Goal: Information Seeking & Learning: Learn about a topic

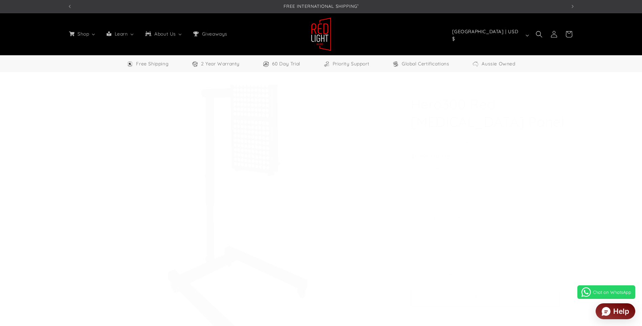
select select "**"
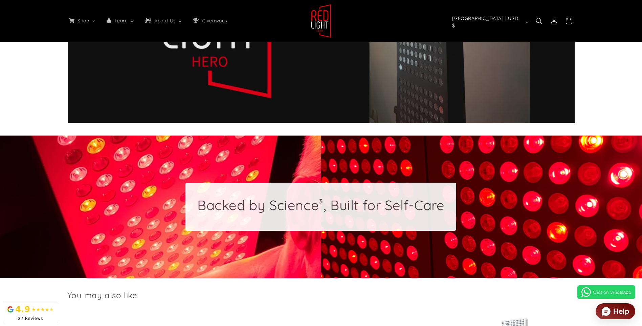
scroll to position [1523, 0]
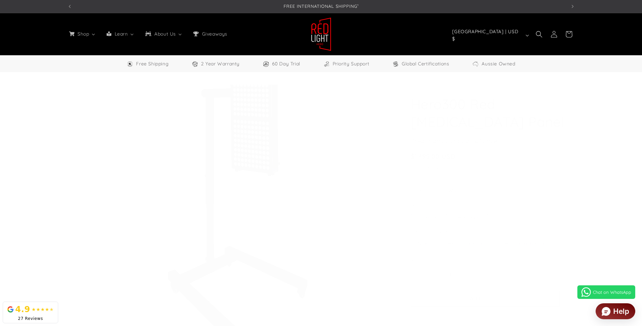
select select "**"
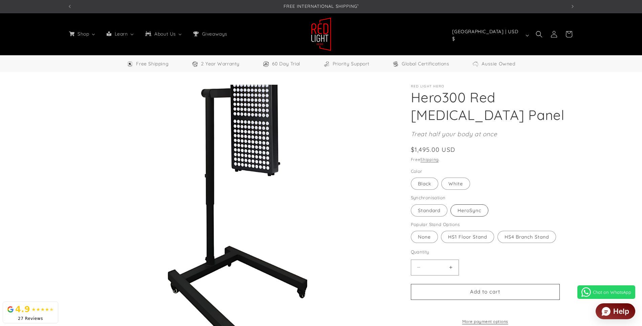
click at [466, 212] on label "HeroSync Variant sold out or unavailable" at bounding box center [469, 210] width 38 height 12
click at [441, 212] on label "Standard Variant sold out or unavailable" at bounding box center [429, 210] width 37 height 12
click at [471, 212] on label "HeroSync Variant sold out or unavailable" at bounding box center [469, 210] width 38 height 12
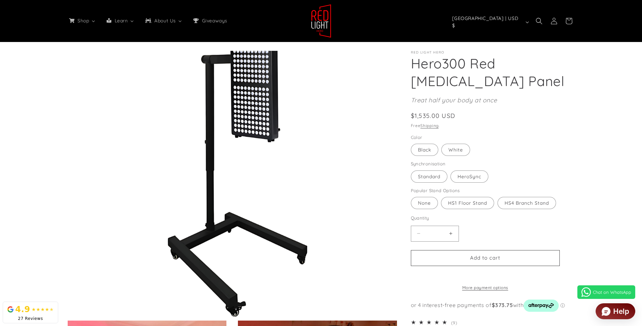
scroll to position [0, 998]
click at [472, 203] on label "HS1 Floor Stand Variant sold out or unavailable" at bounding box center [467, 203] width 53 height 12
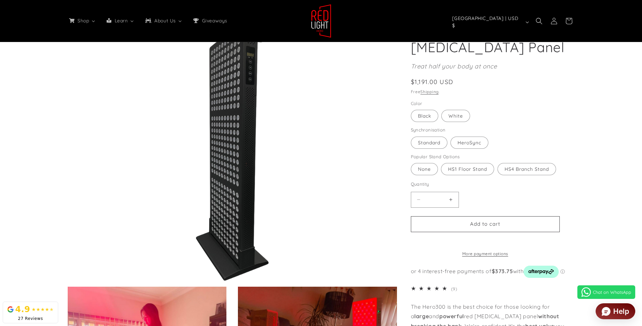
scroll to position [0, 1496]
click at [427, 146] on label "Standard Variant sold out or unavailable" at bounding box center [429, 142] width 37 height 12
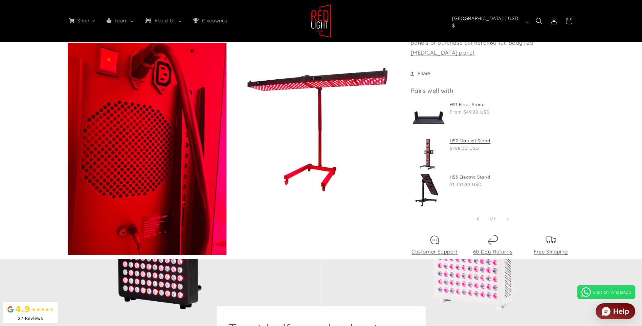
scroll to position [812, 0]
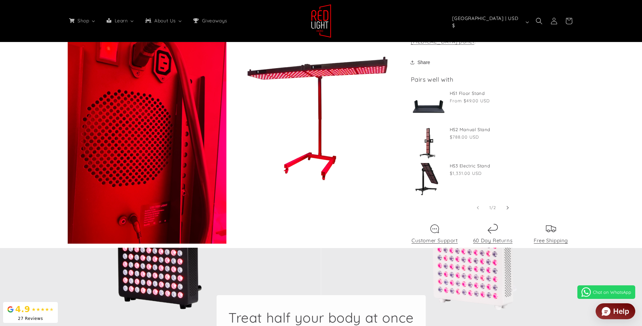
click at [510, 208] on span "Slide right" at bounding box center [507, 207] width 7 height 7
click at [477, 208] on icon "Slide left" at bounding box center [478, 207] width 2 height 7
click at [508, 207] on icon "Slide right" at bounding box center [508, 207] width 2 height 7
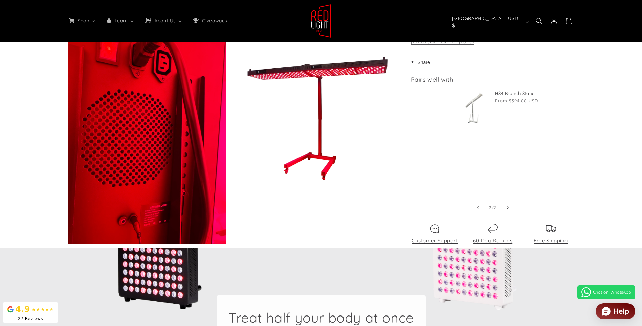
scroll to position [0, 164]
click at [477, 205] on icon "Slide left" at bounding box center [478, 207] width 2 height 7
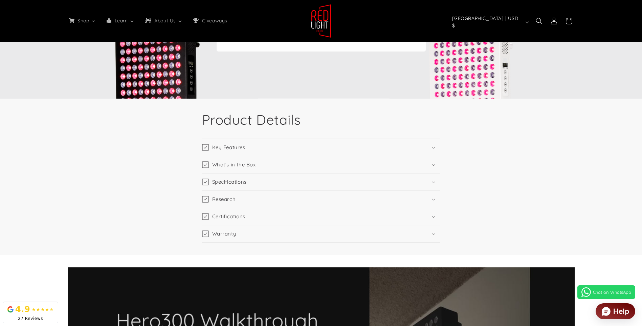
scroll to position [1117, 0]
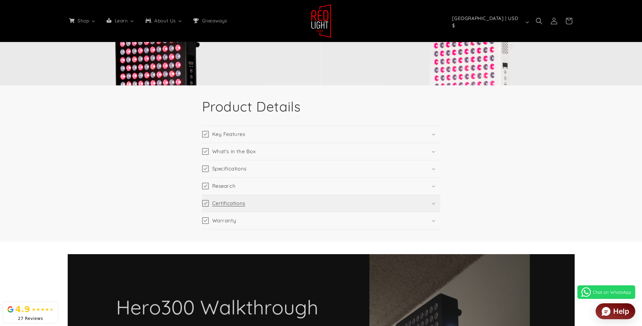
click at [431, 202] on summary "Certifications" at bounding box center [321, 203] width 238 height 17
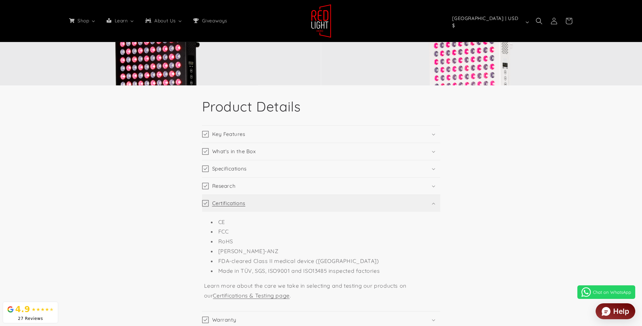
scroll to position [0, 0]
click at [431, 202] on summary "Certifications" at bounding box center [321, 203] width 238 height 17
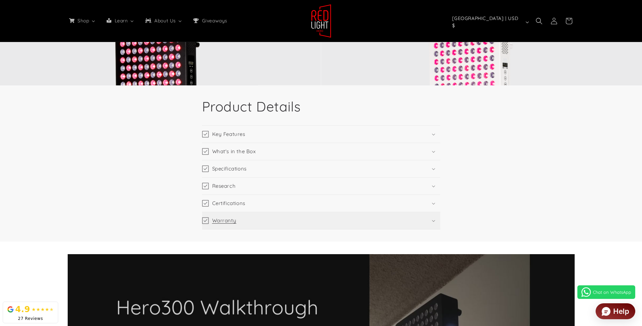
click at [436, 221] on summary "Warranty" at bounding box center [321, 220] width 238 height 17
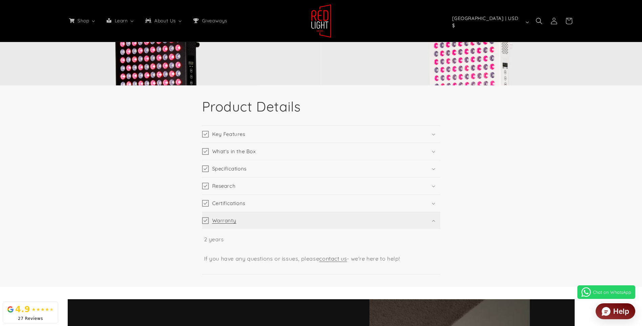
scroll to position [0, 499]
click at [436, 221] on summary "Warranty" at bounding box center [321, 220] width 238 height 17
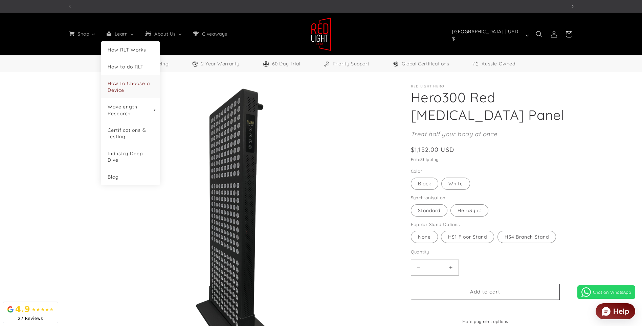
scroll to position [0, 1496]
click at [133, 86] on span "How to Choose a Device" at bounding box center [129, 86] width 42 height 13
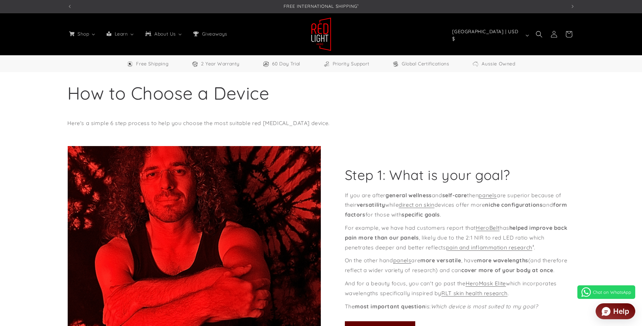
select select "**"
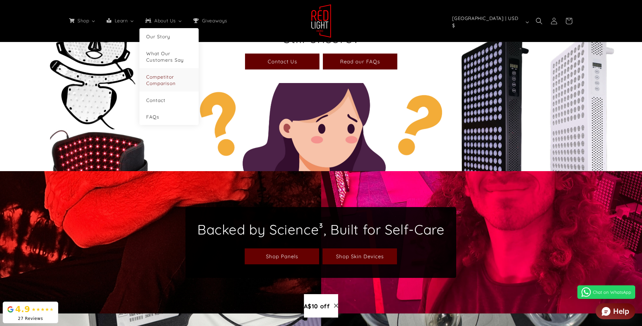
click at [163, 80] on span "Competitor Comparison" at bounding box center [160, 80] width 29 height 13
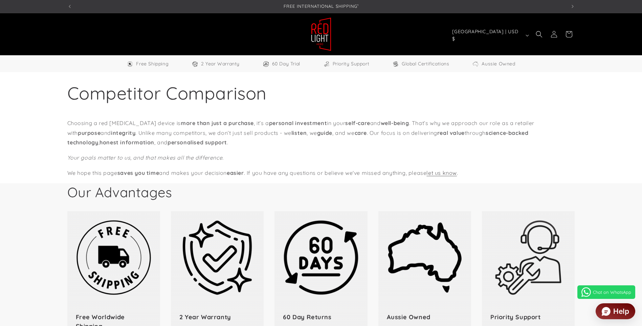
select select "**"
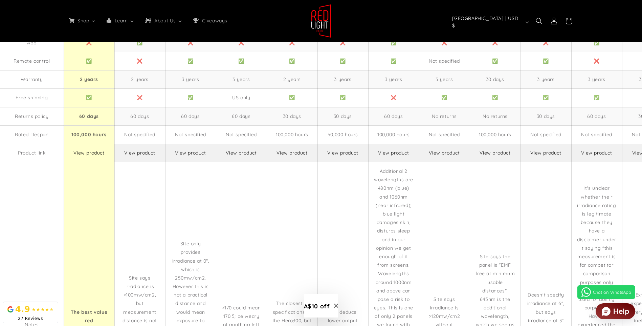
scroll to position [0, 499]
click at [139, 150] on link "View product" at bounding box center [139, 153] width 31 height 6
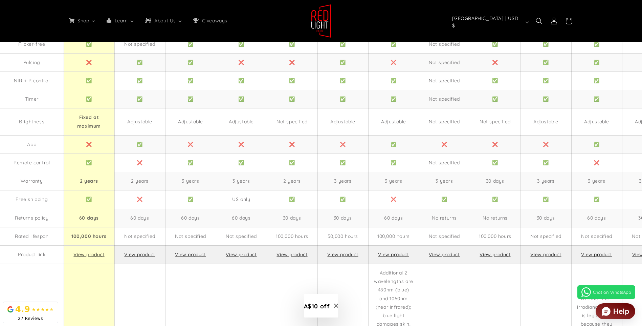
click at [294, 251] on link "View product" at bounding box center [291, 254] width 31 height 6
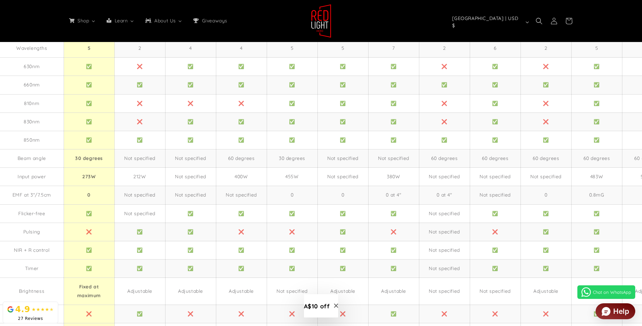
click at [337, 305] on icon "Close modal" at bounding box center [336, 305] width 4 height 4
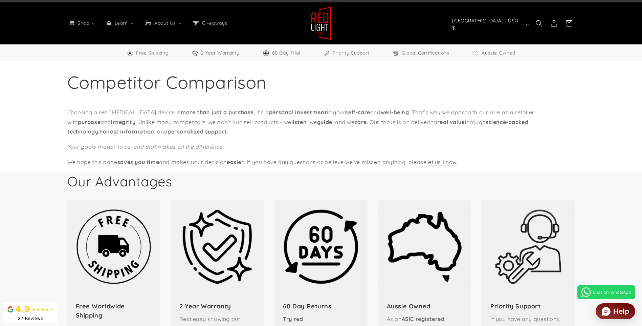
scroll to position [0, 0]
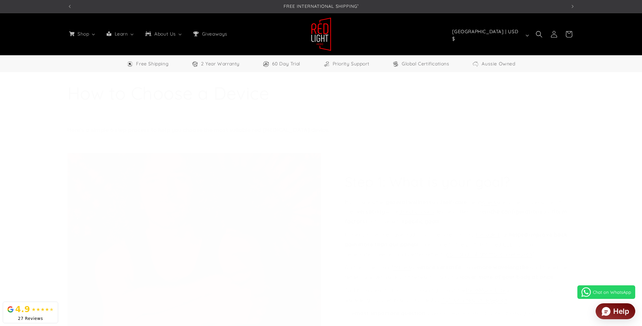
select select "**"
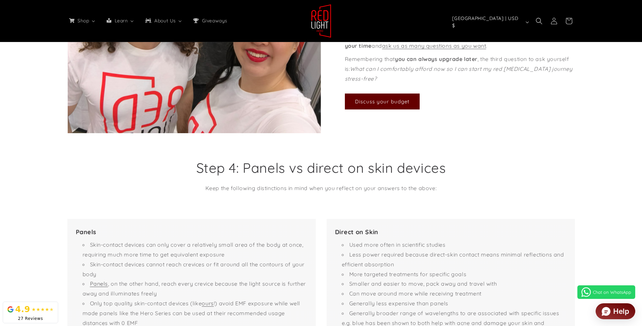
scroll to position [541, 0]
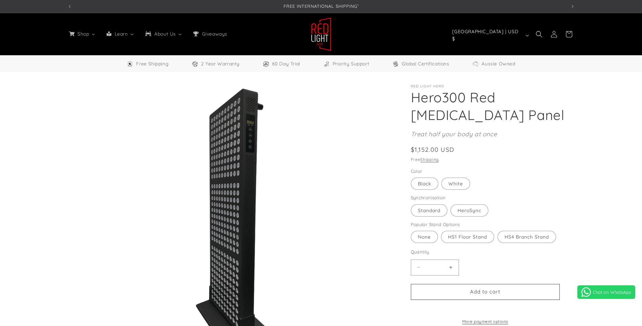
select select "**"
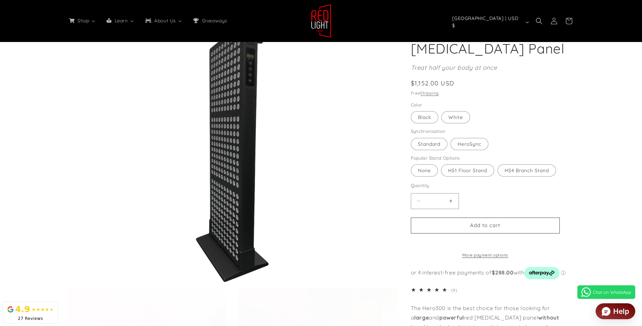
scroll to position [68, 0]
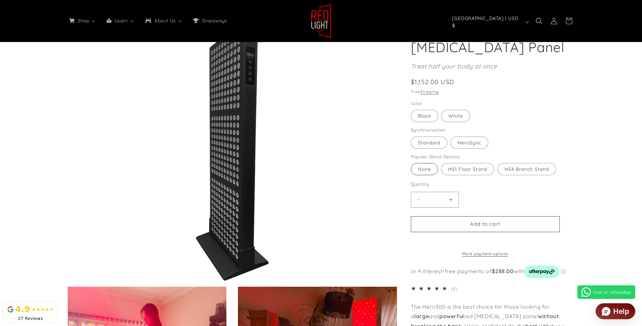
click at [424, 164] on fieldset "Popular Stand Options None Variant sold out or unavailable HS1 Floor Stand Vari…" at bounding box center [485, 164] width 149 height 23
drag, startPoint x: 424, startPoint y: 164, endPoint x: 423, endPoint y: 172, distance: 7.8
click at [423, 172] on label "None Variant sold out or unavailable" at bounding box center [424, 169] width 27 height 12
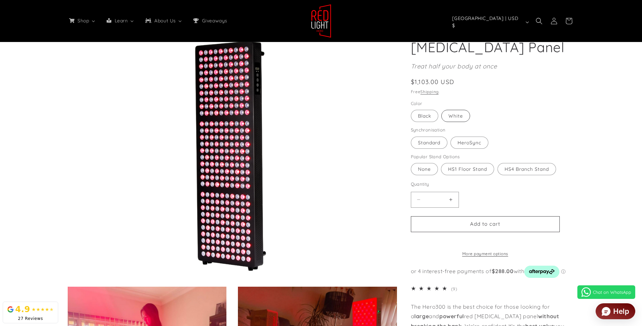
click at [462, 118] on label "White Variant sold out or unavailable" at bounding box center [455, 116] width 29 height 12
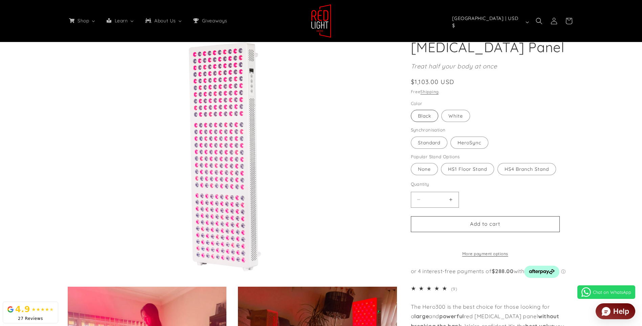
click at [428, 118] on label "Black Variant sold out or unavailable" at bounding box center [424, 116] width 27 height 12
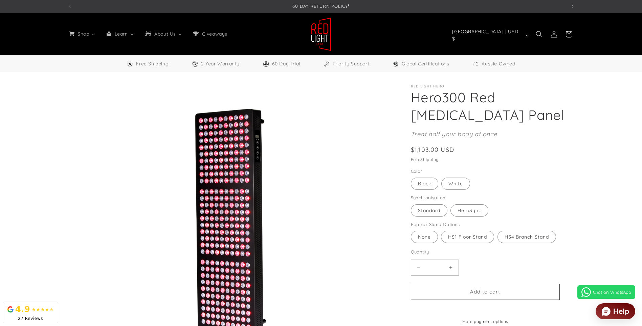
scroll to position [34, 0]
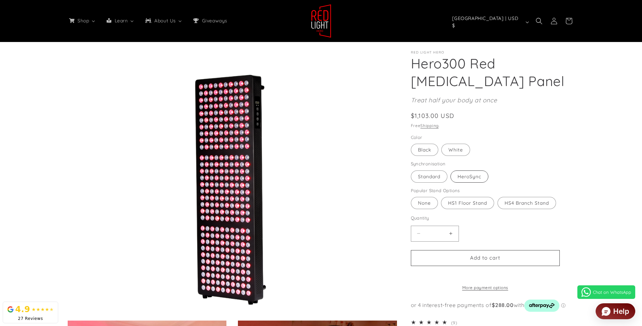
click at [469, 178] on label "HeroSync Variant sold out or unavailable" at bounding box center [469, 176] width 38 height 12
drag, startPoint x: 469, startPoint y: 178, endPoint x: 460, endPoint y: 175, distance: 9.7
click at [460, 175] on label "HeroSync Variant sold out or unavailable" at bounding box center [469, 176] width 38 height 12
click at [431, 175] on label "Standard Variant sold out or unavailable" at bounding box center [429, 176] width 37 height 12
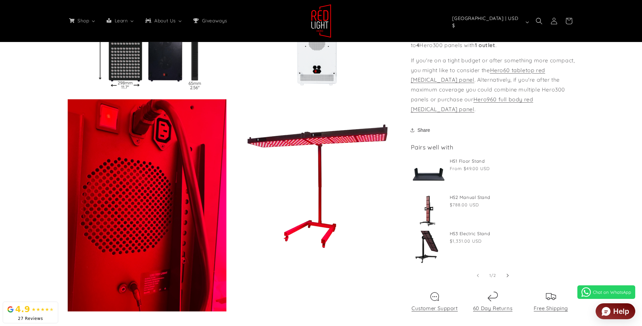
scroll to position [0, 499]
click at [507, 274] on icon "Slide right" at bounding box center [508, 274] width 2 height 7
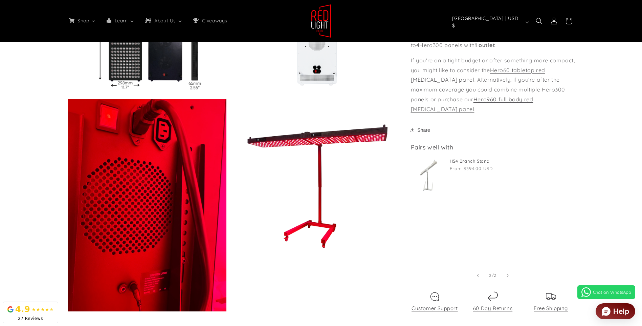
scroll to position [0, 998]
click at [477, 275] on icon "Slide left" at bounding box center [478, 274] width 2 height 7
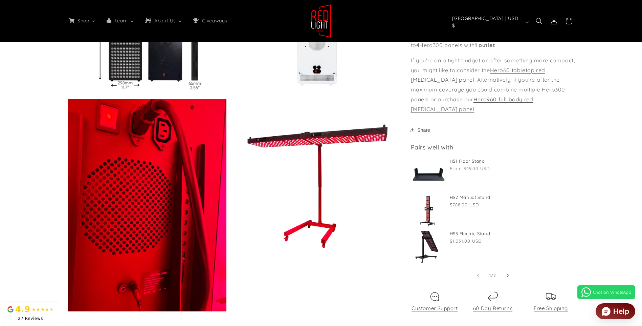
click at [508, 275] on icon "Slide right" at bounding box center [508, 274] width 2 height 7
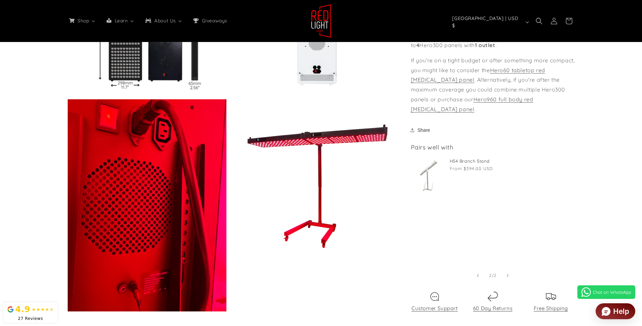
scroll to position [0, 1496]
click at [477, 273] on icon "Slide left" at bounding box center [478, 274] width 2 height 7
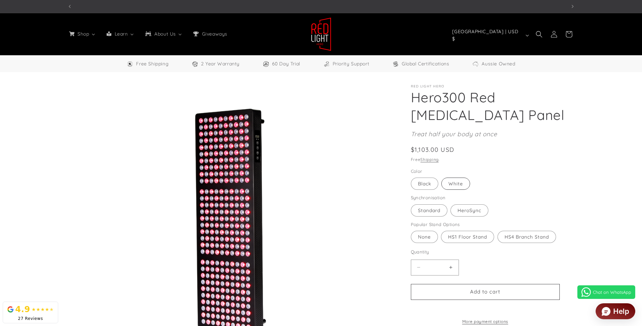
scroll to position [0, 0]
click at [468, 180] on label "White Variant sold out or unavailable" at bounding box center [455, 183] width 29 height 12
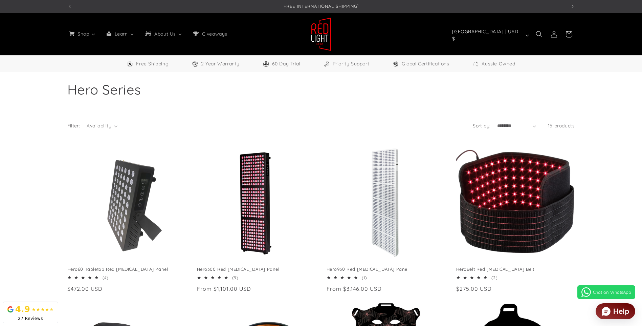
select select "**"
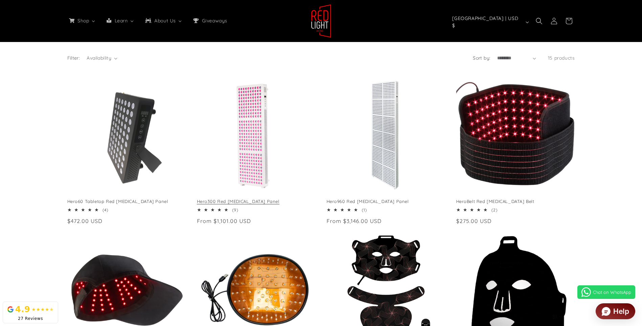
scroll to position [68, 0]
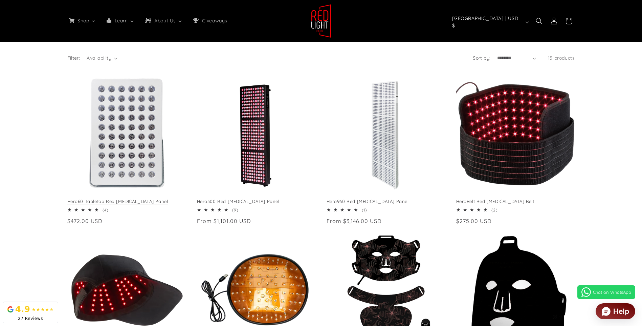
click at [104, 198] on link "Hero60 Tabletop Red [MEDICAL_DATA] Panel" at bounding box center [126, 201] width 119 height 6
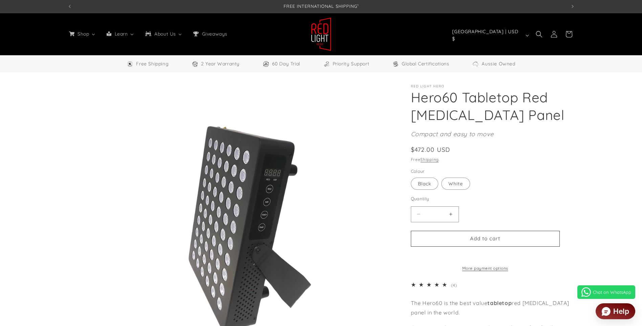
select select "**"
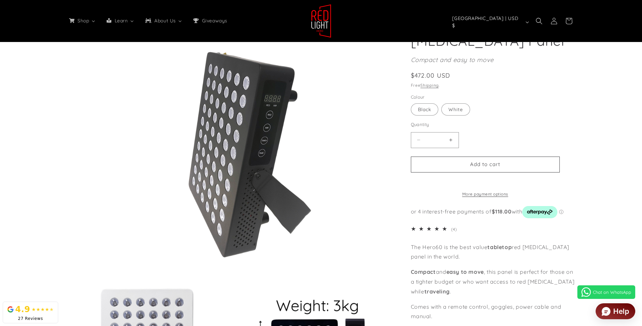
scroll to position [68, 0]
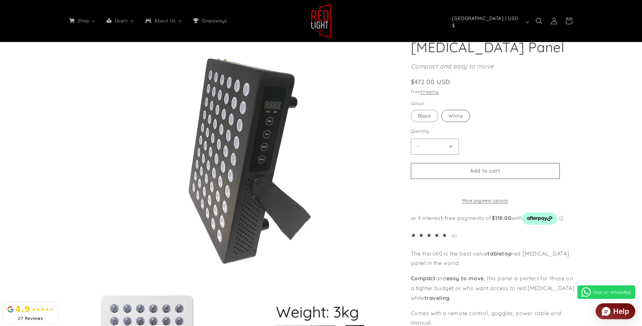
click at [451, 116] on label "White Variant sold out or unavailable" at bounding box center [455, 116] width 29 height 12
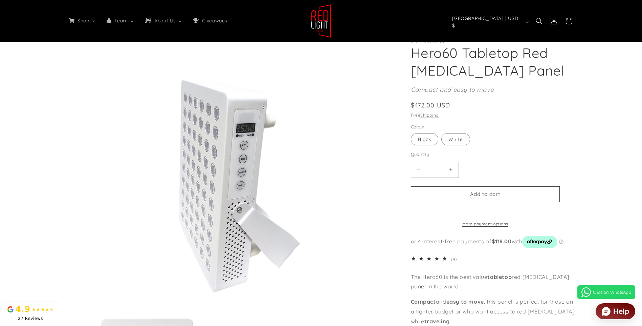
scroll to position [34, 0]
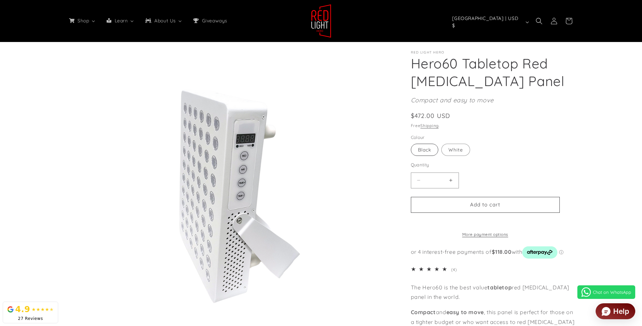
click at [424, 149] on label "Black Variant sold out or unavailable" at bounding box center [424, 149] width 27 height 12
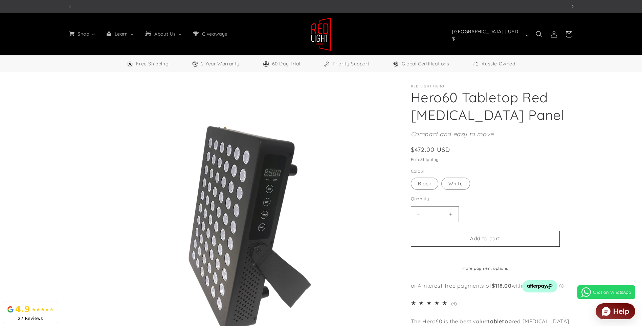
scroll to position [0, 1496]
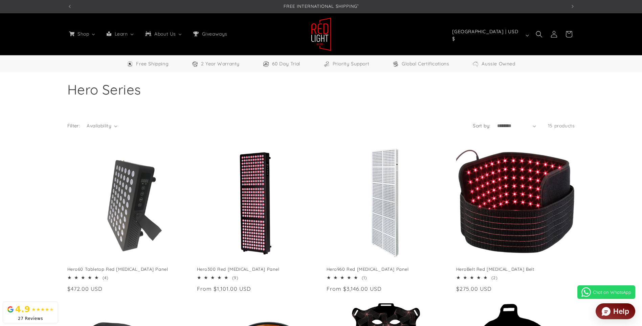
select select "**"
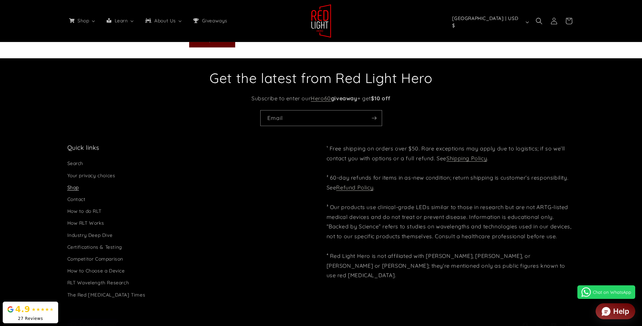
scroll to position [0, 499]
click at [358, 185] on link "Refund Policy" at bounding box center [354, 187] width 37 height 7
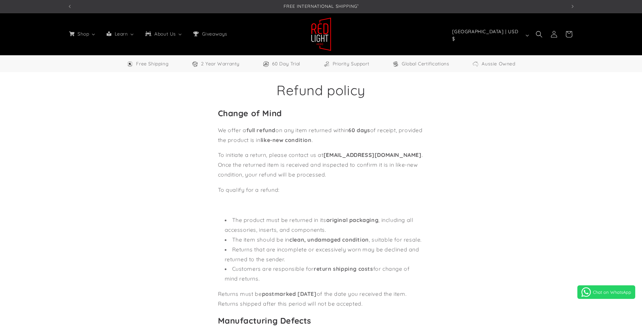
select select "**"
